Goal: Task Accomplishment & Management: Manage account settings

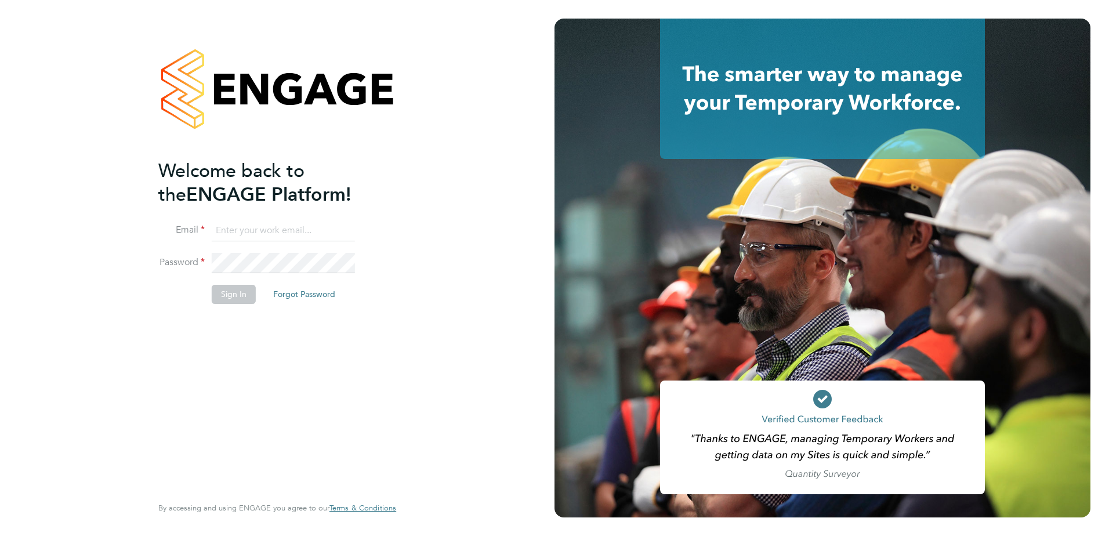
type input "naomi.mutter@vistry.co.uk"
click at [324, 227] on input "naomi.mutter@vistry.co.uk" at bounding box center [283, 230] width 143 height 21
click at [241, 294] on button "Sign In" at bounding box center [234, 294] width 44 height 19
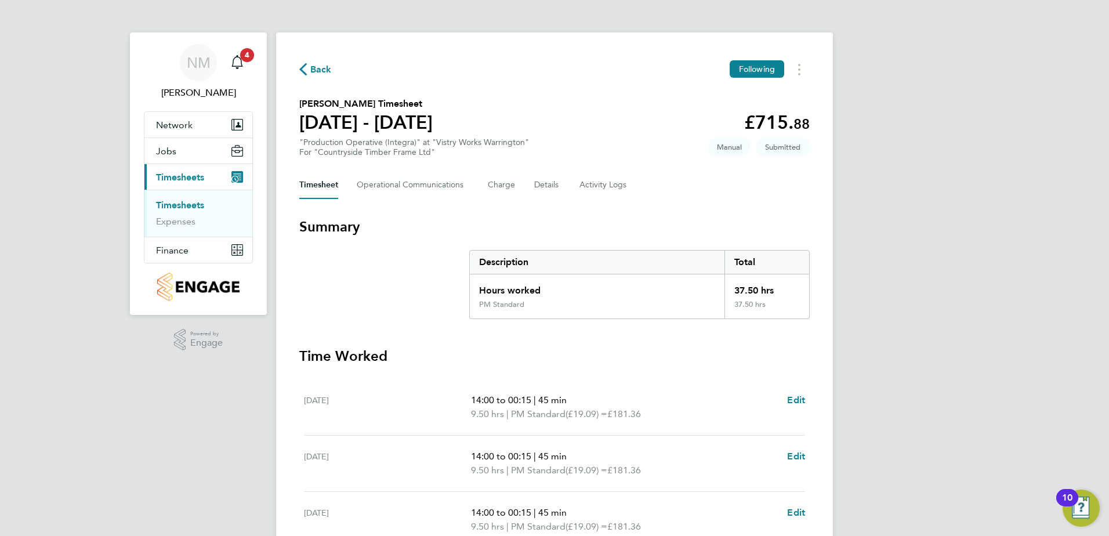
drag, startPoint x: 310, startPoint y: 67, endPoint x: 316, endPoint y: 68, distance: 5.9
click at [310, 67] on span "Back" at bounding box center [320, 70] width 21 height 14
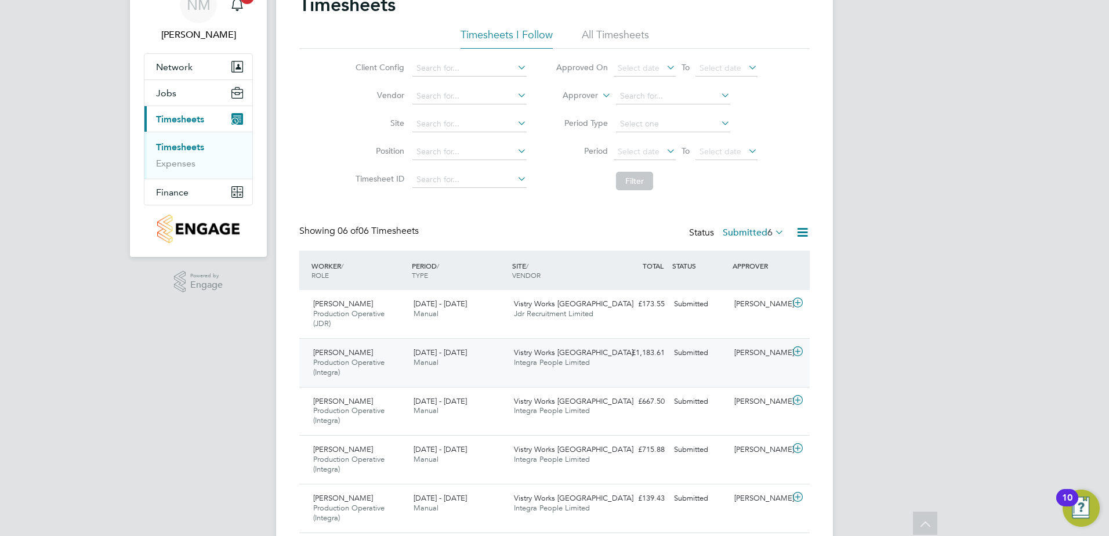
click at [791, 350] on icon at bounding box center [798, 351] width 14 height 9
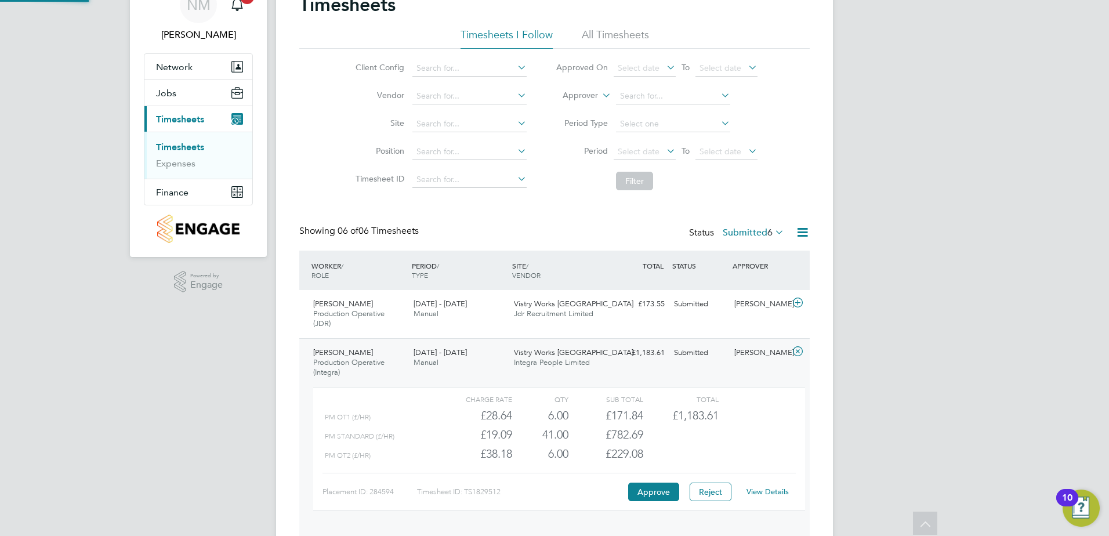
scroll to position [20, 113]
click at [756, 491] on link "View Details" at bounding box center [767, 492] width 42 height 10
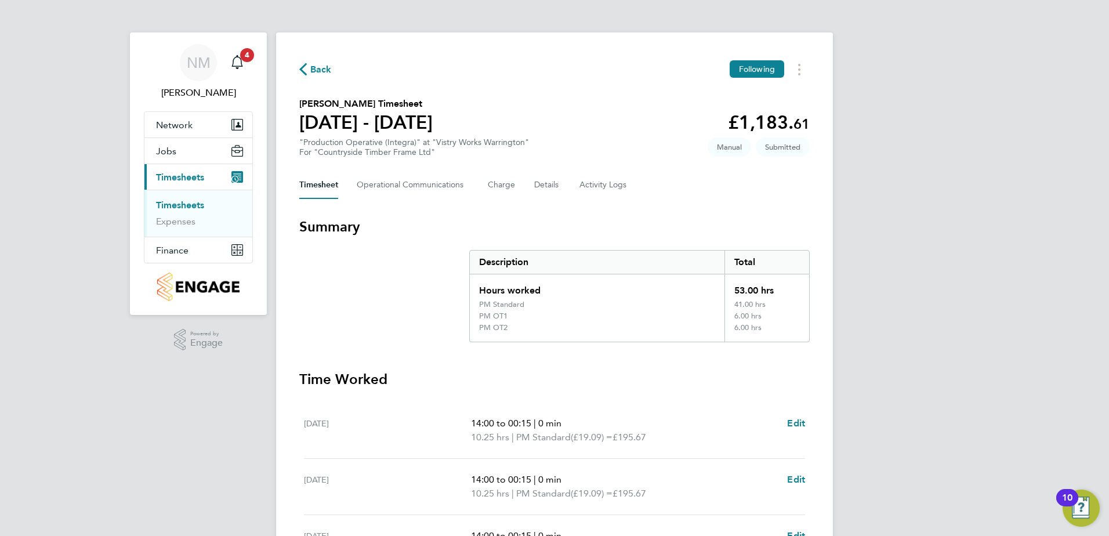
click at [319, 66] on span "Back" at bounding box center [320, 70] width 21 height 14
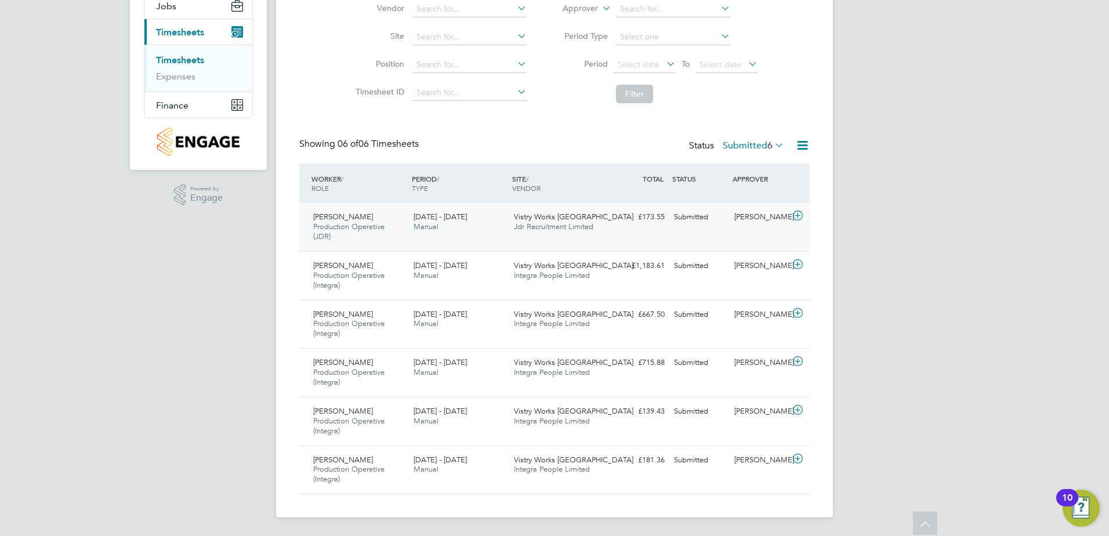
click at [803, 217] on icon at bounding box center [798, 215] width 14 height 9
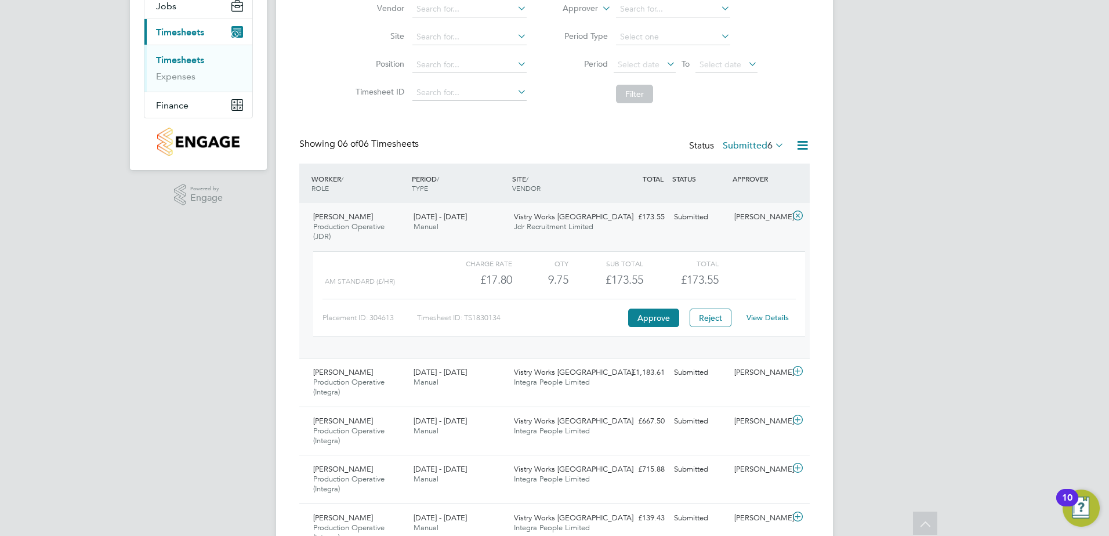
click at [778, 319] on link "View Details" at bounding box center [767, 318] width 42 height 10
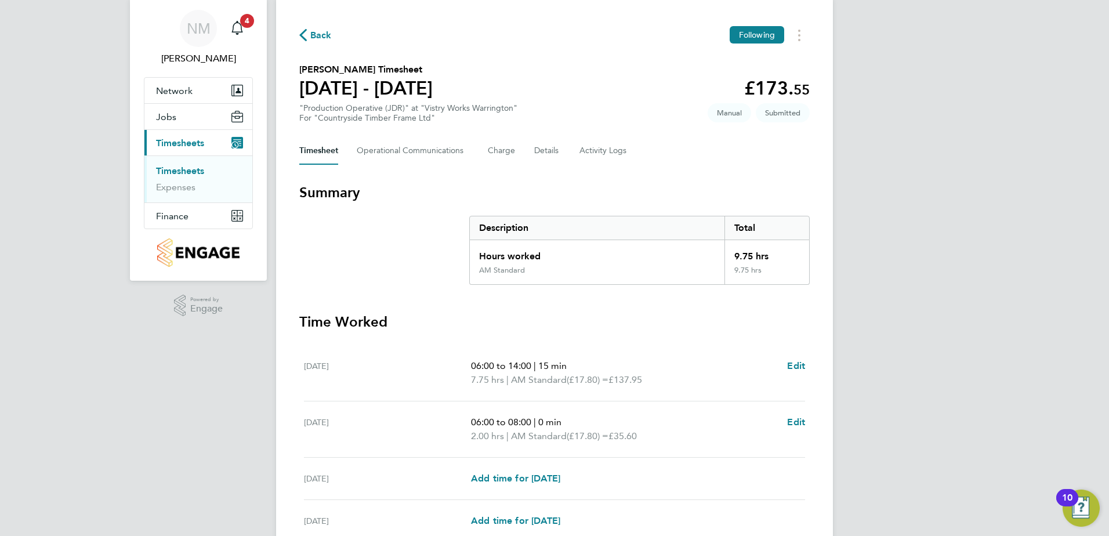
scroll to position [143, 0]
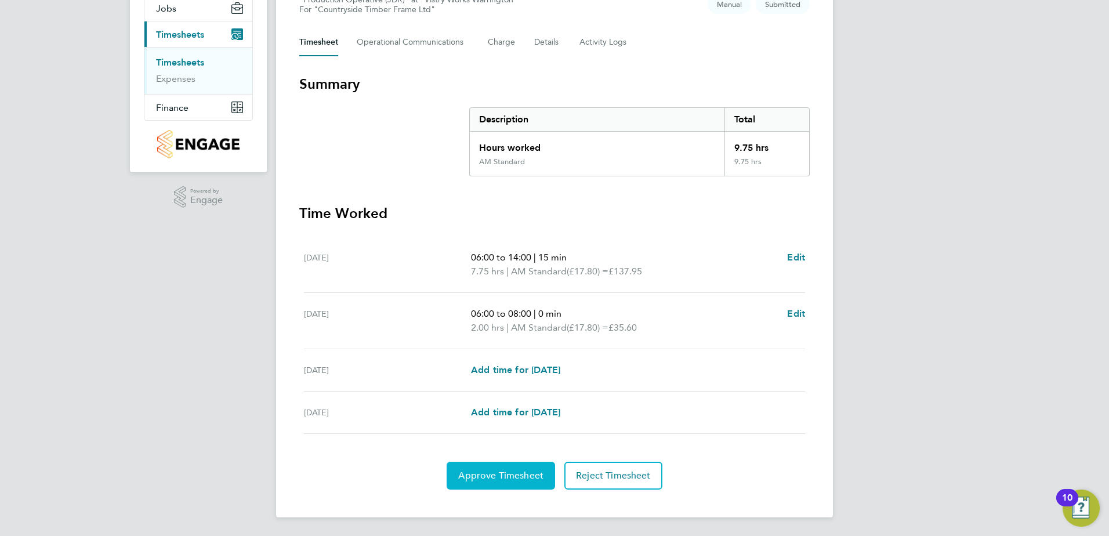
click at [486, 474] on span "Approve Timesheet" at bounding box center [500, 476] width 85 height 12
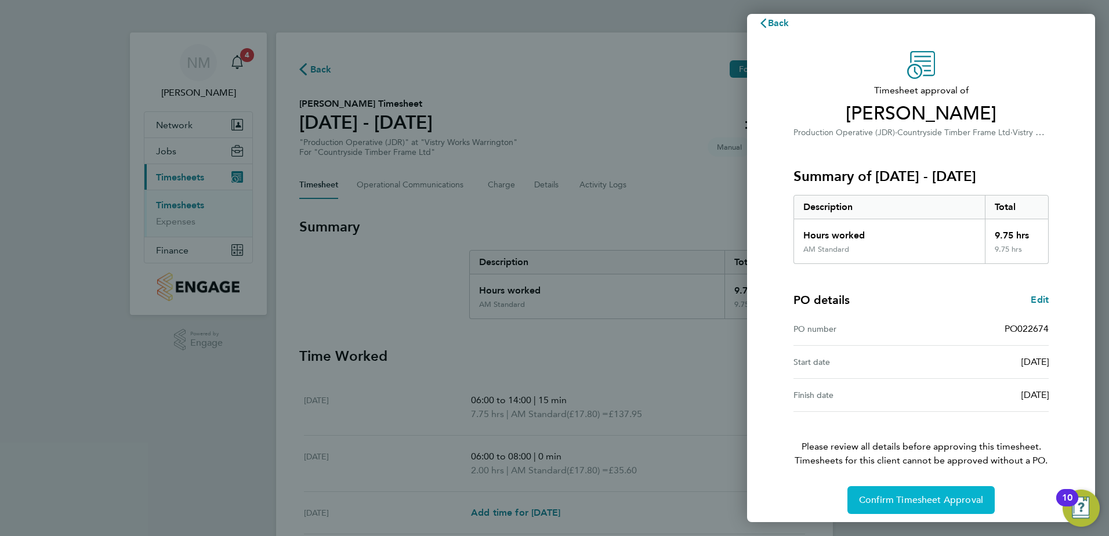
scroll to position [20, 0]
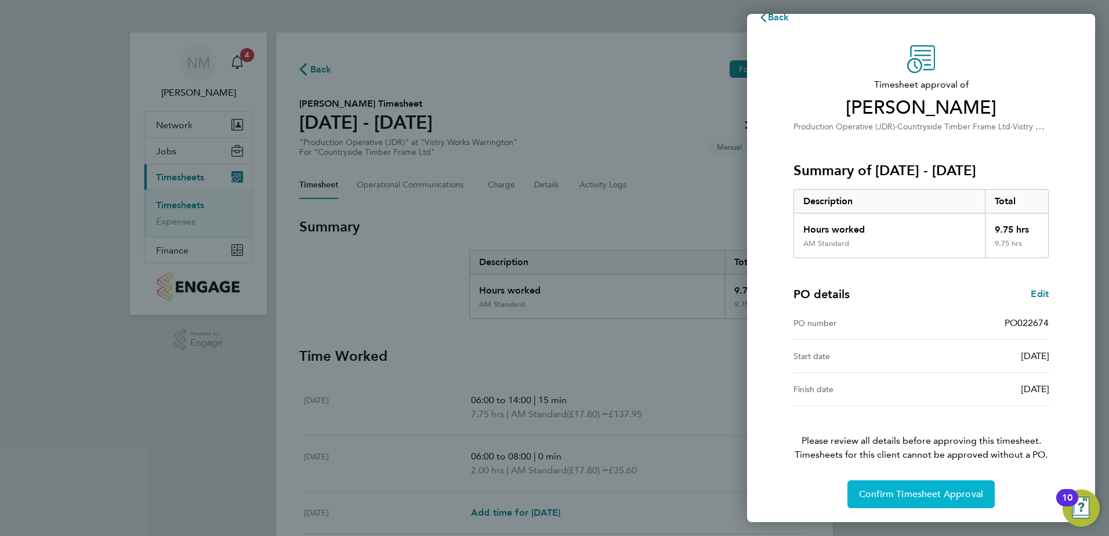
click at [928, 496] on span "Confirm Timesheet Approval" at bounding box center [921, 494] width 124 height 12
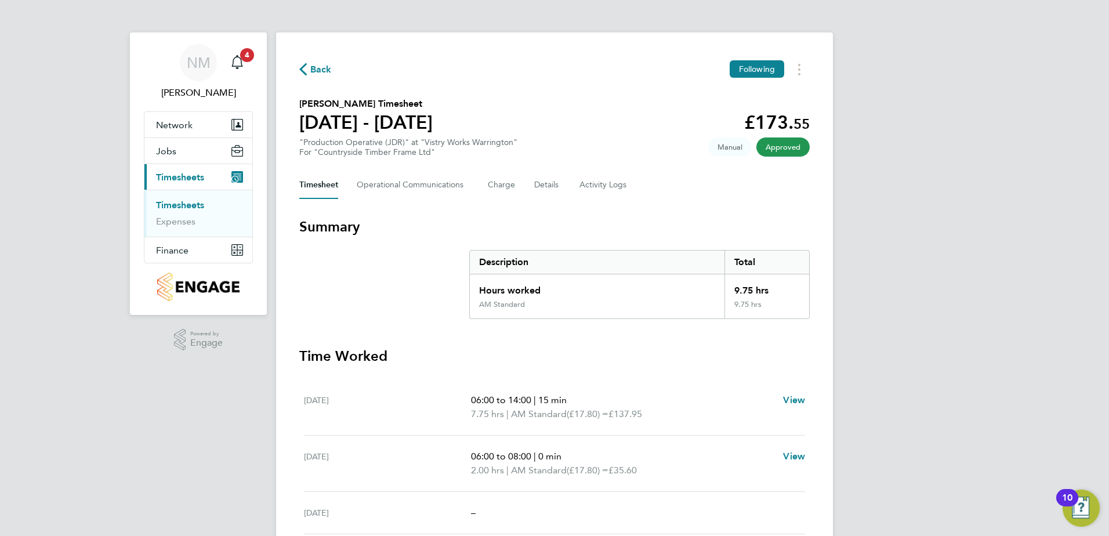
click at [322, 66] on span "Back" at bounding box center [320, 70] width 21 height 14
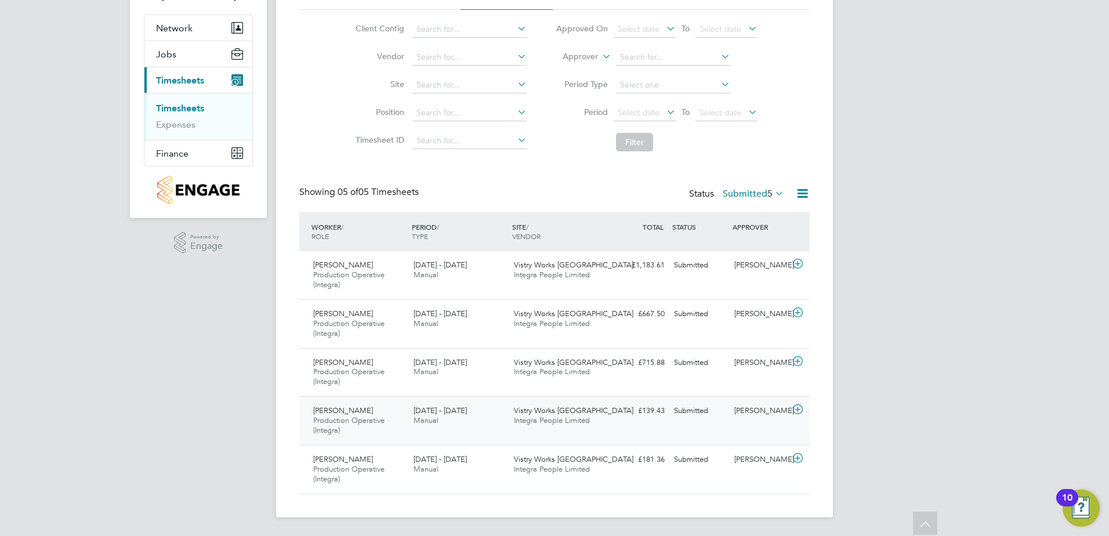
click at [795, 413] on icon at bounding box center [798, 409] width 14 height 9
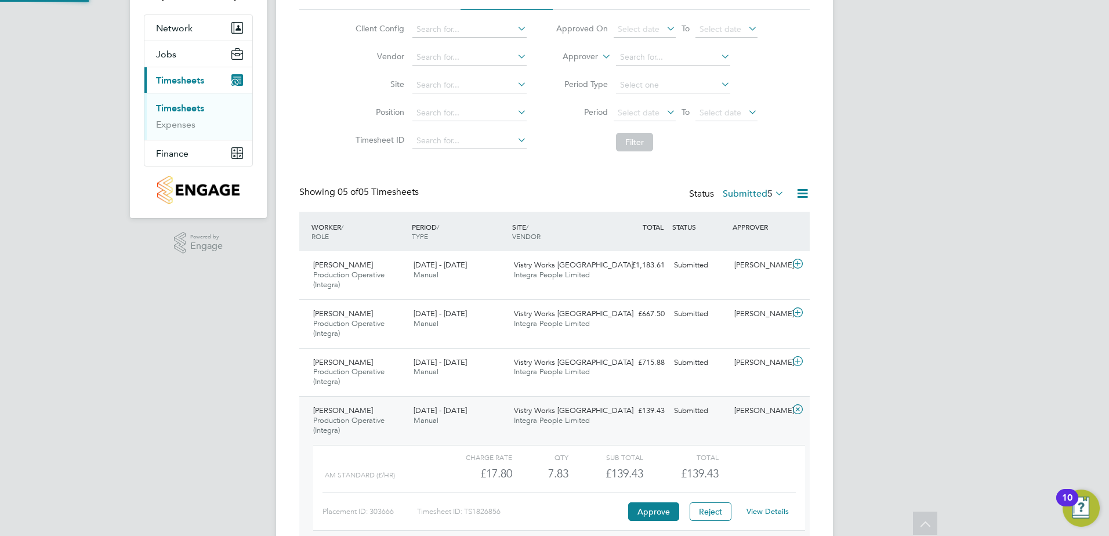
scroll to position [20, 113]
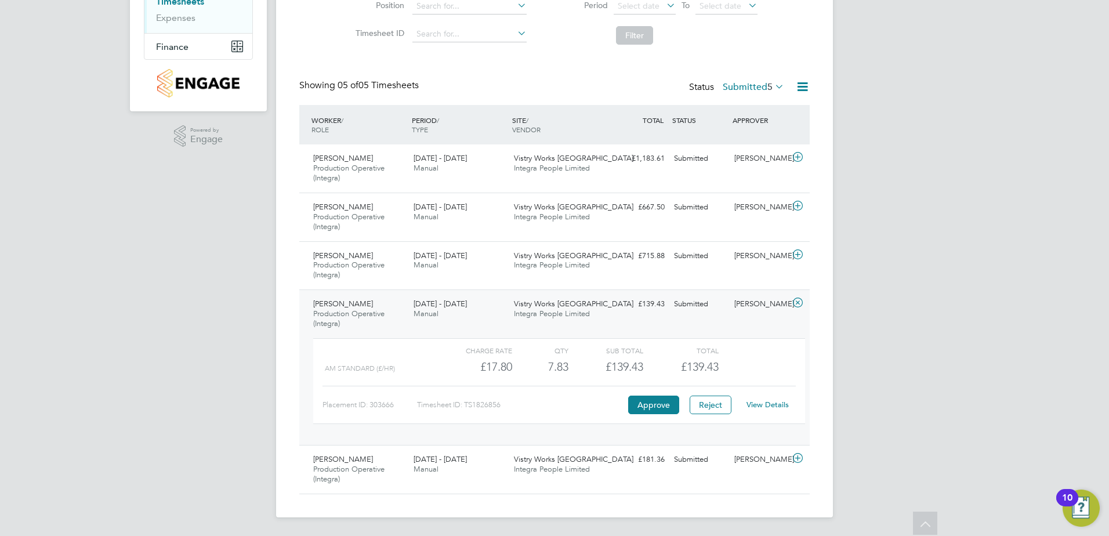
click at [760, 407] on link "View Details" at bounding box center [767, 405] width 42 height 10
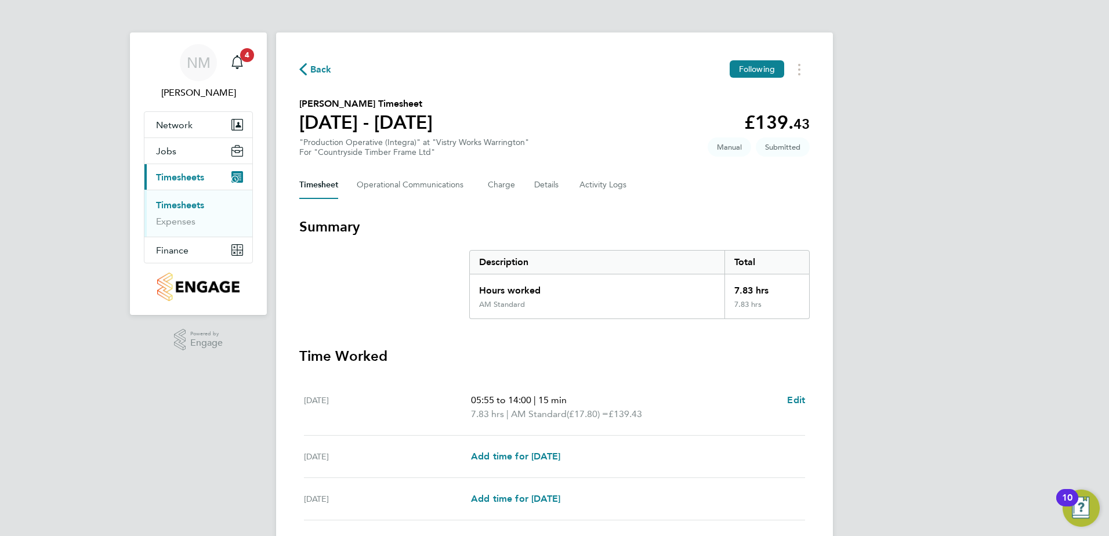
click at [329, 71] on span "Back" at bounding box center [320, 70] width 21 height 14
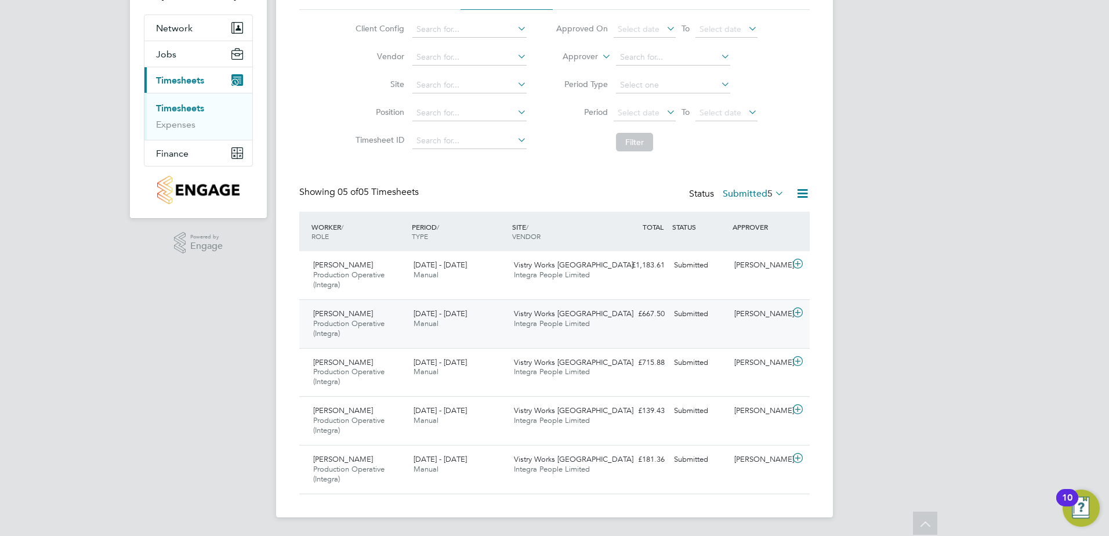
click at [794, 317] on icon at bounding box center [798, 312] width 14 height 9
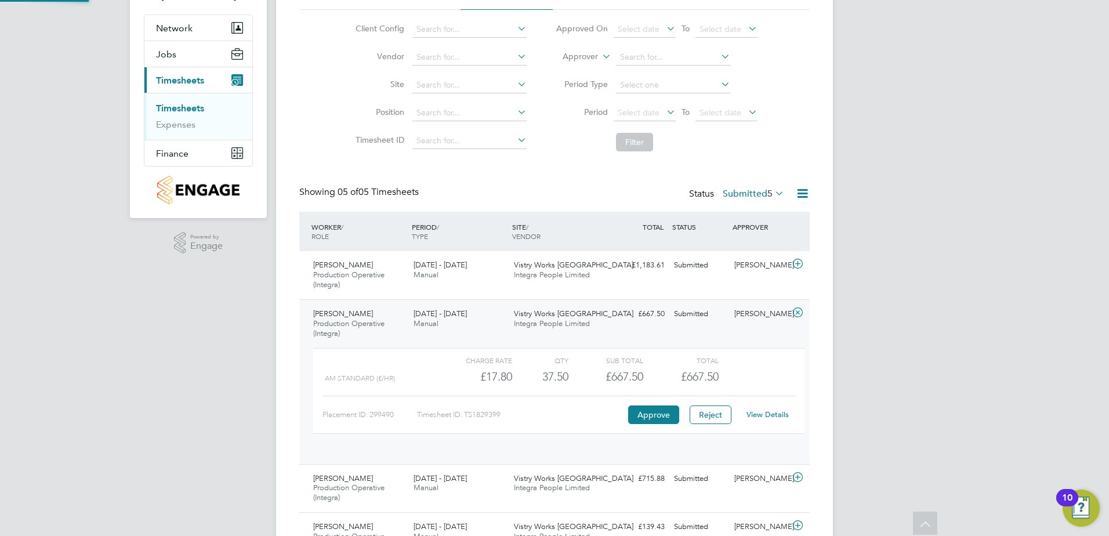
scroll to position [20, 113]
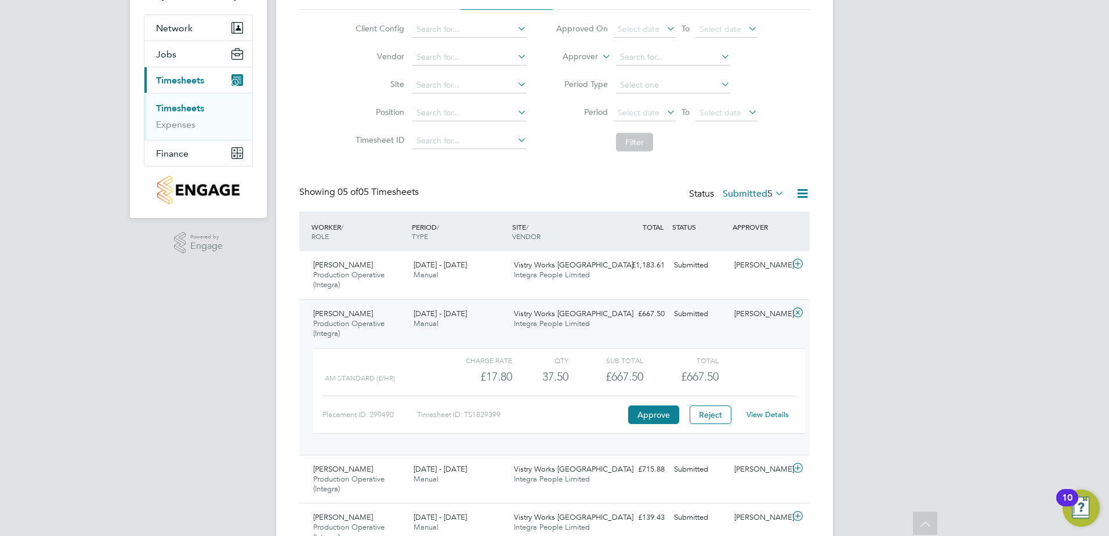
click at [779, 412] on link "View Details" at bounding box center [767, 414] width 42 height 10
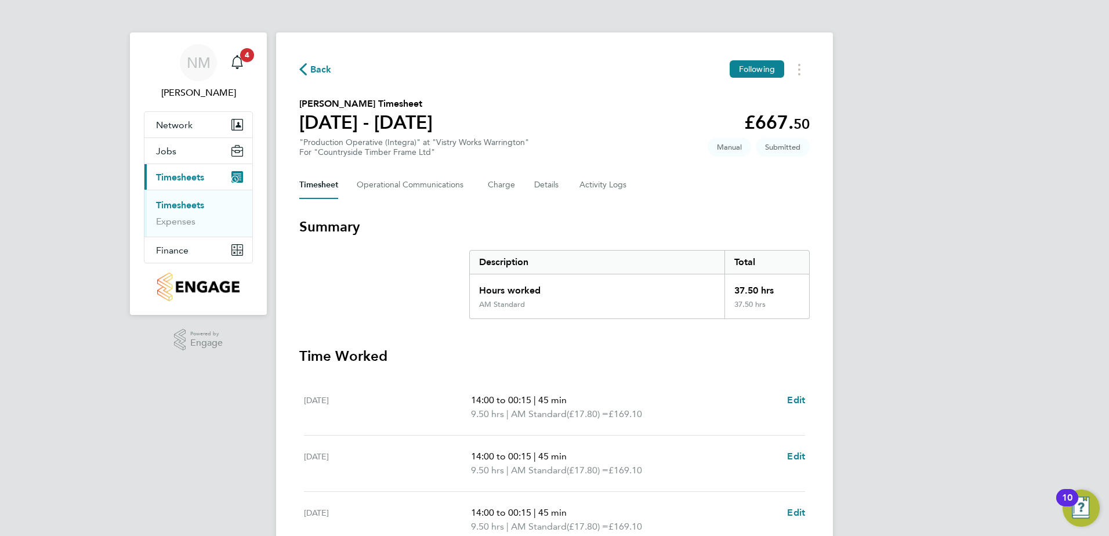
drag, startPoint x: 310, startPoint y: 66, endPoint x: 324, endPoint y: 68, distance: 14.1
click at [311, 66] on span "Back" at bounding box center [320, 70] width 21 height 14
